Goal: Information Seeking & Learning: Learn about a topic

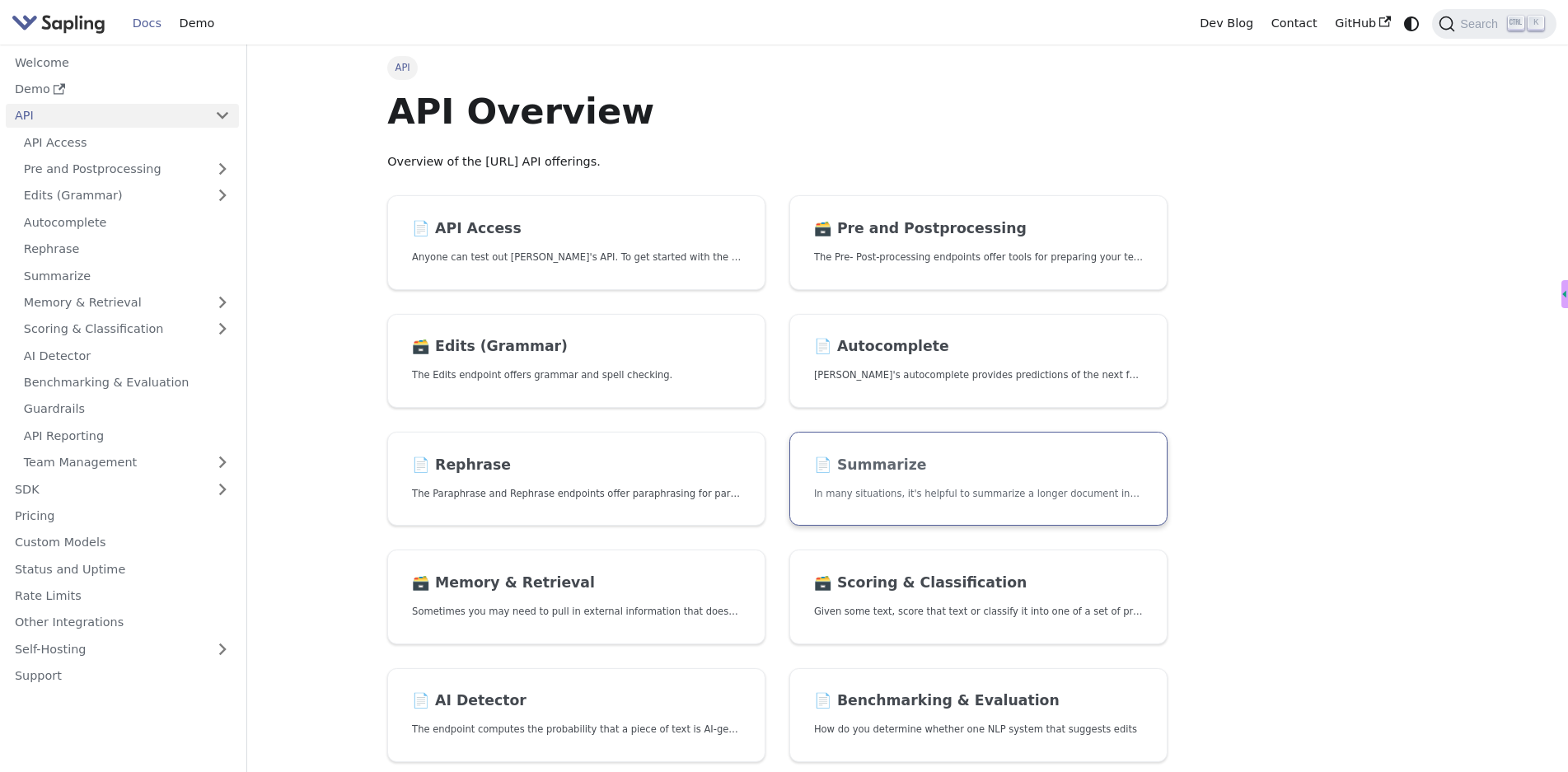
click at [857, 457] on h2 "📄️ Summarize" at bounding box center [978, 466] width 329 height 18
